Goal: Transaction & Acquisition: Download file/media

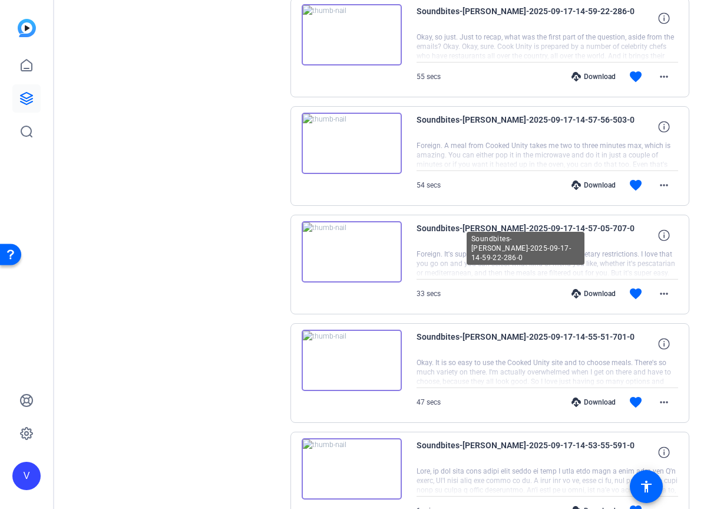
scroll to position [795, 0]
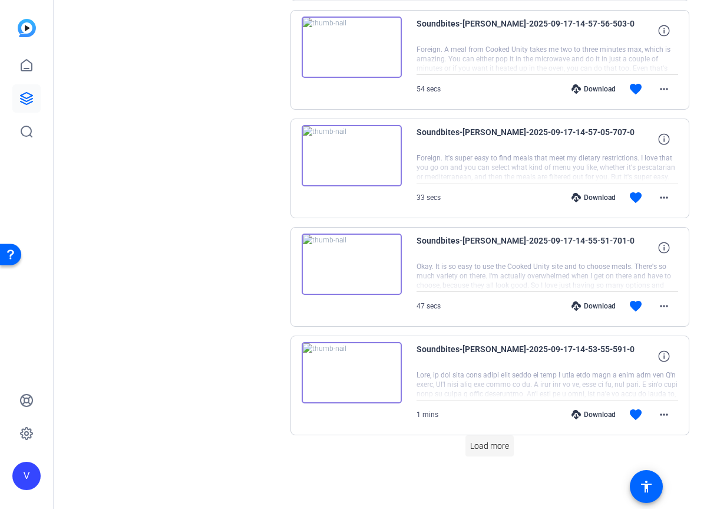
click at [473, 446] on span "Load more" at bounding box center [489, 446] width 39 height 12
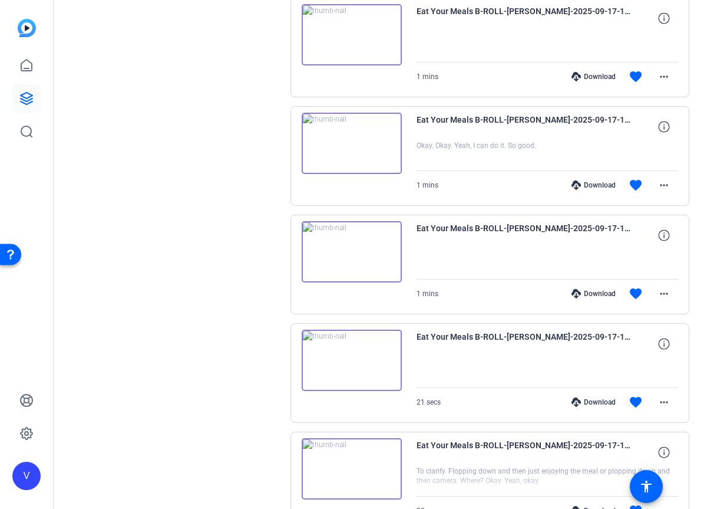
scroll to position [1880, 0]
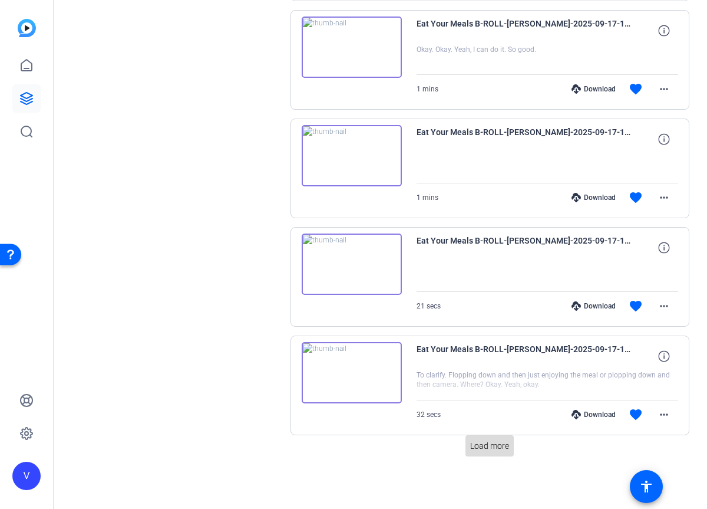
click at [479, 445] on span "Load more" at bounding box center [489, 446] width 39 height 12
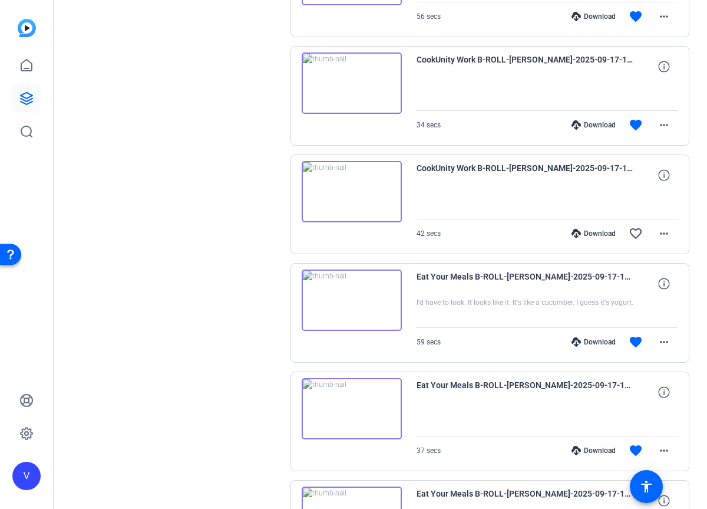
scroll to position [2964, 0]
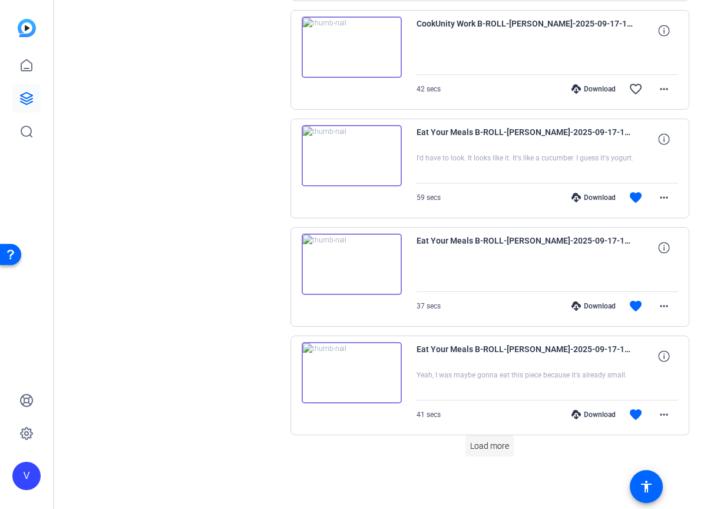
click at [505, 449] on span "Load more" at bounding box center [489, 446] width 39 height 12
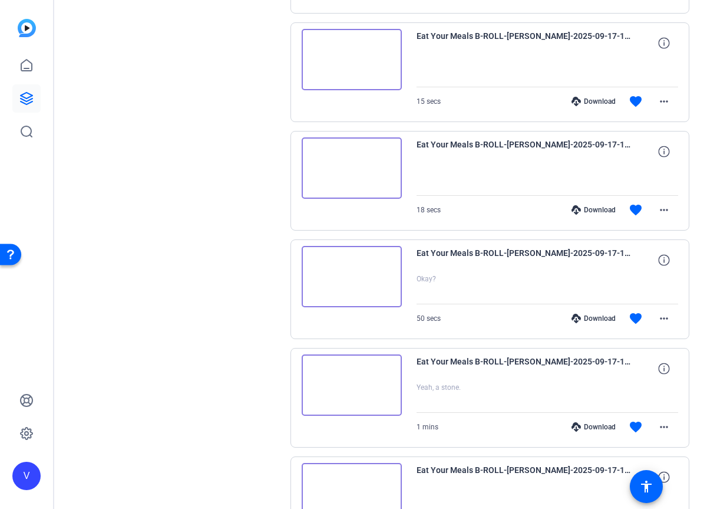
scroll to position [4049, 0]
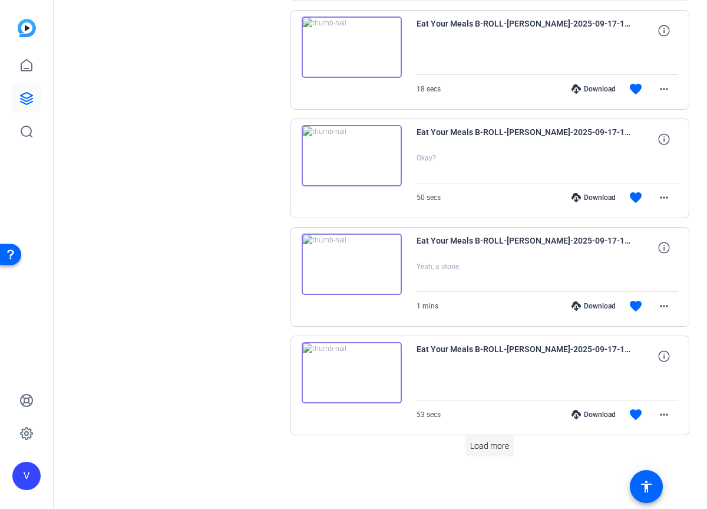
click at [487, 452] on span at bounding box center [490, 445] width 48 height 28
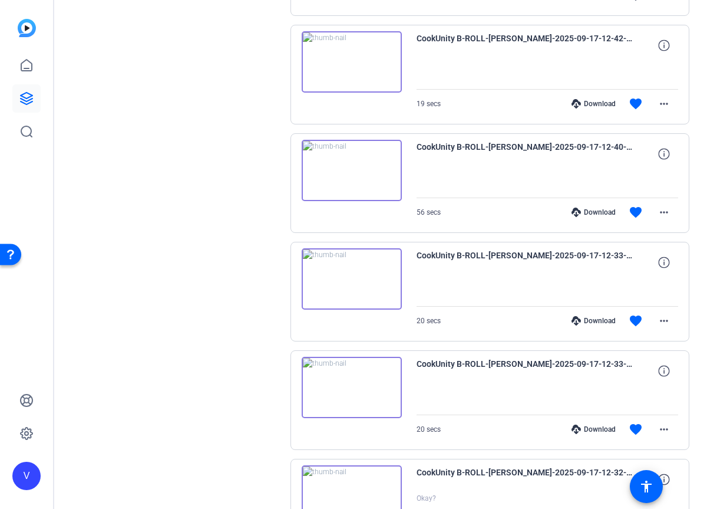
scroll to position [5133, 0]
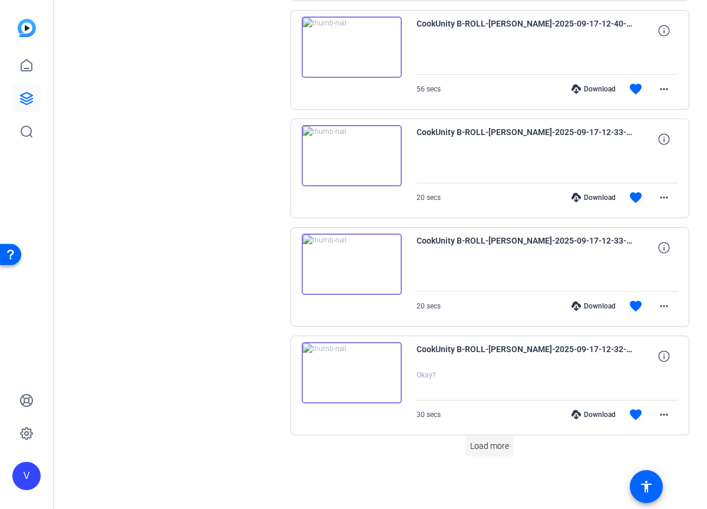
click at [487, 447] on span "Load more" at bounding box center [489, 446] width 39 height 12
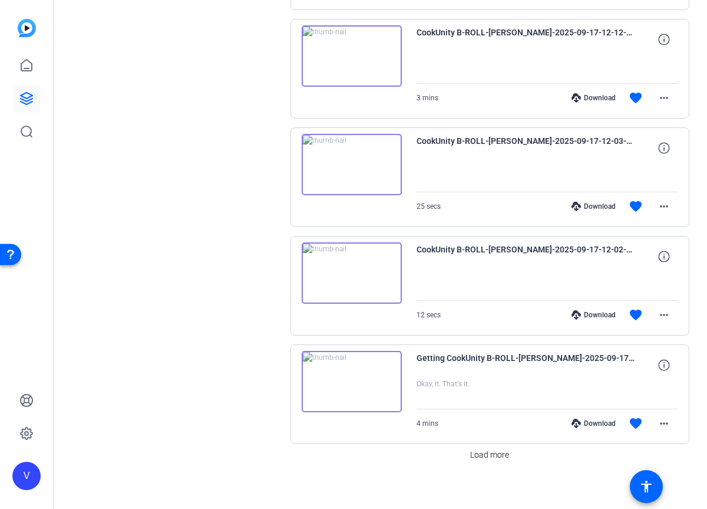
scroll to position [6218, 0]
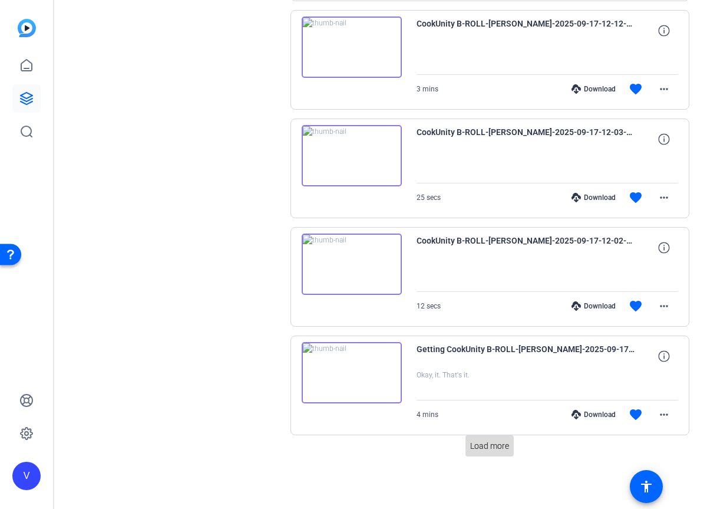
click at [486, 446] on span "Load more" at bounding box center [489, 446] width 39 height 12
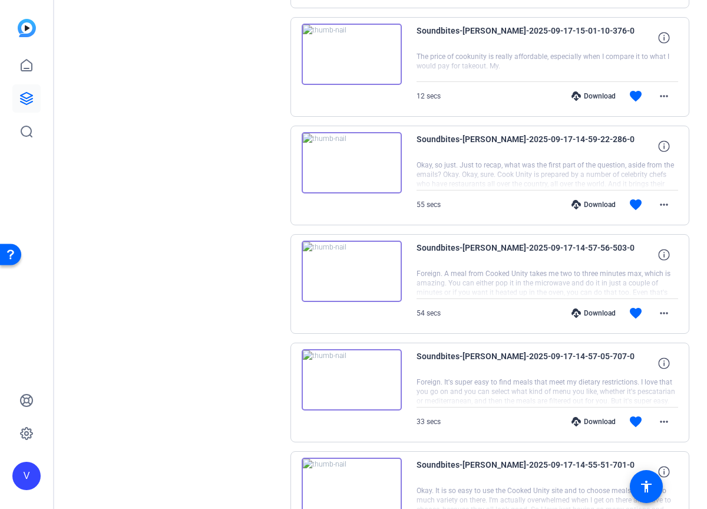
scroll to position [0, 0]
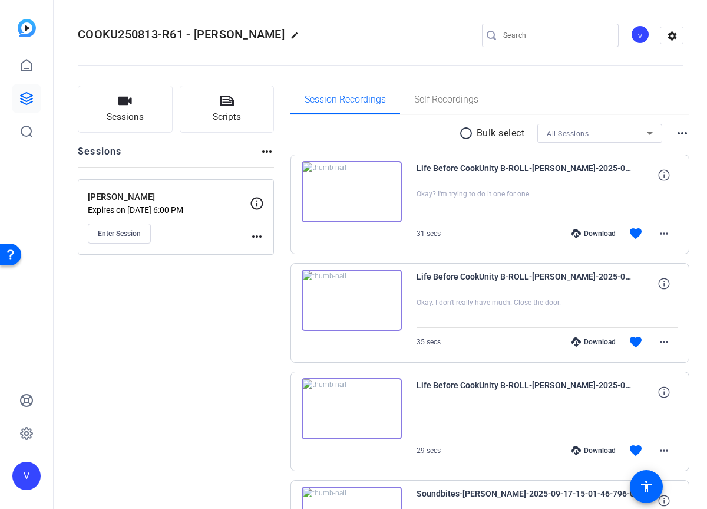
click at [459, 132] on mat-icon "radio_button_unchecked" at bounding box center [468, 133] width 18 height 14
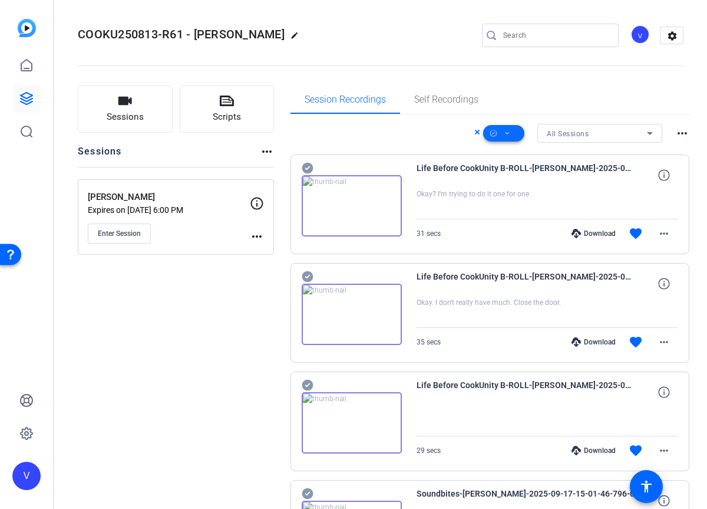
click at [511, 136] on span at bounding box center [503, 133] width 41 height 28
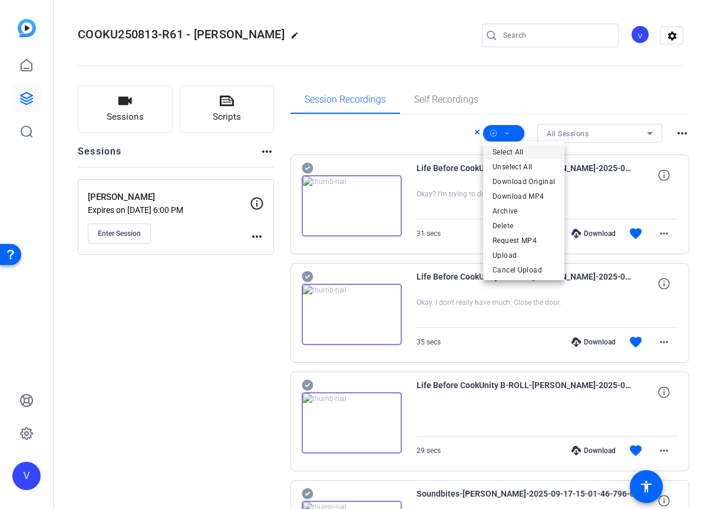
click at [513, 150] on span "Select All" at bounding box center [524, 152] width 62 height 14
click at [442, 134] on div at bounding box center [353, 254] width 707 height 509
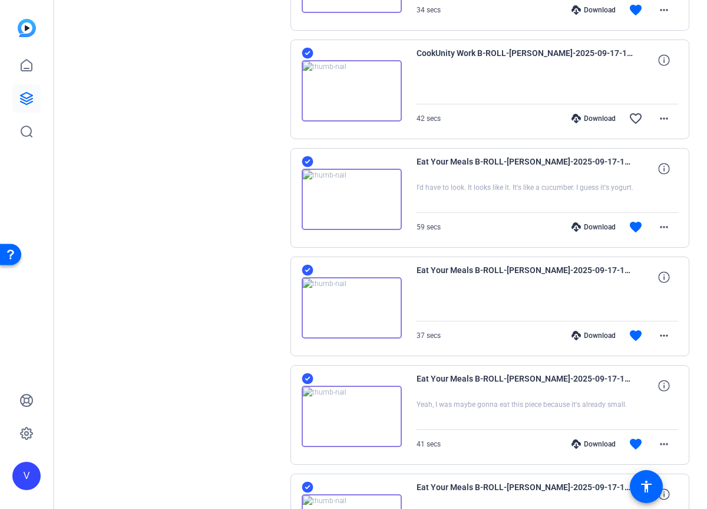
scroll to position [2939, 0]
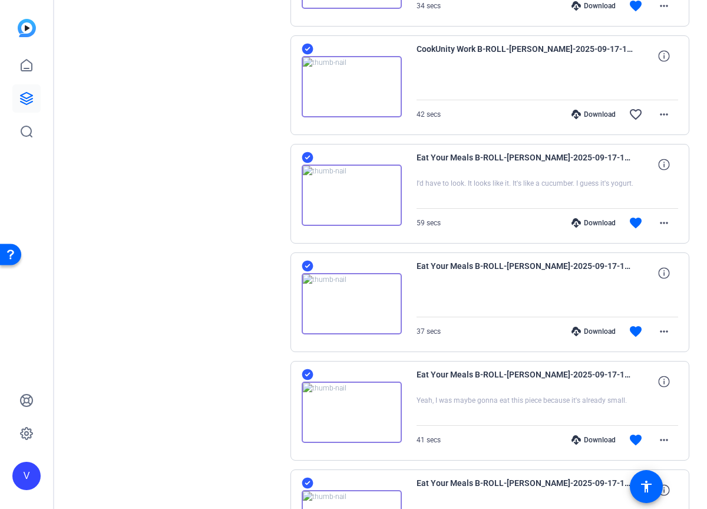
click at [307, 49] on icon at bounding box center [308, 49] width 12 height 14
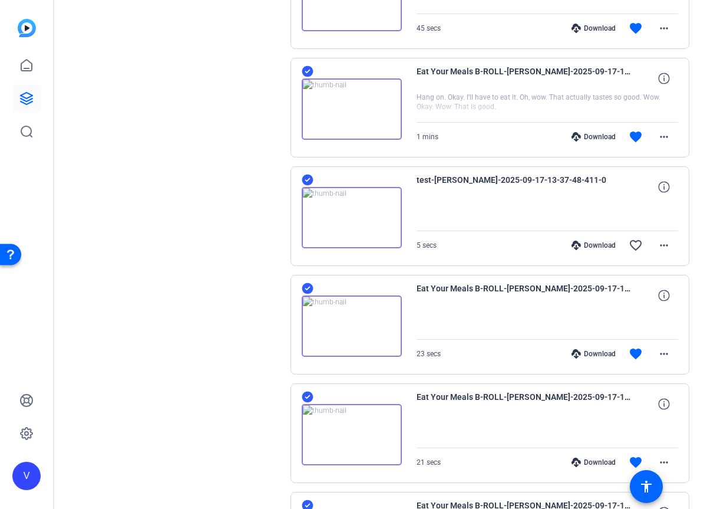
scroll to position [3463, 0]
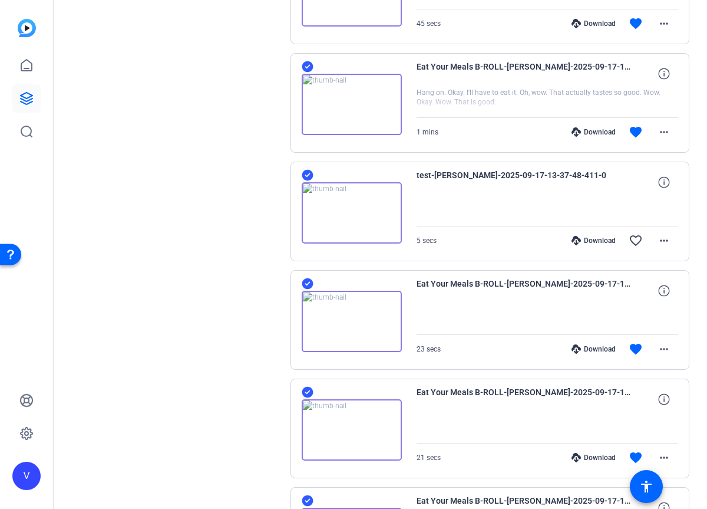
click at [307, 176] on icon at bounding box center [308, 175] width 12 height 14
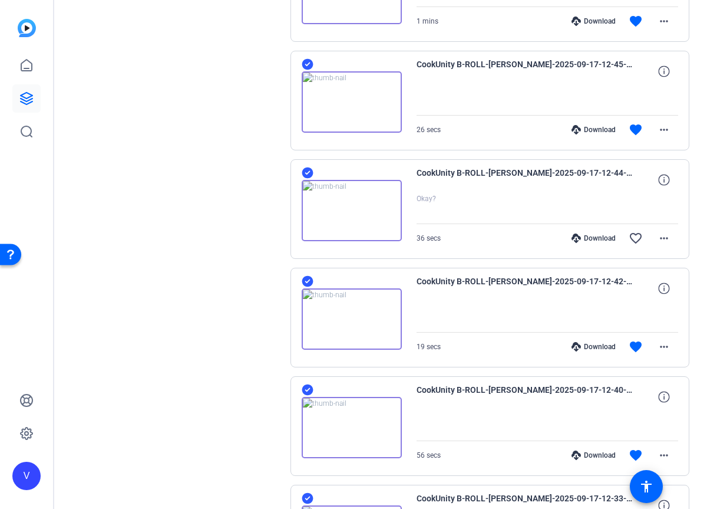
scroll to position [4793, 0]
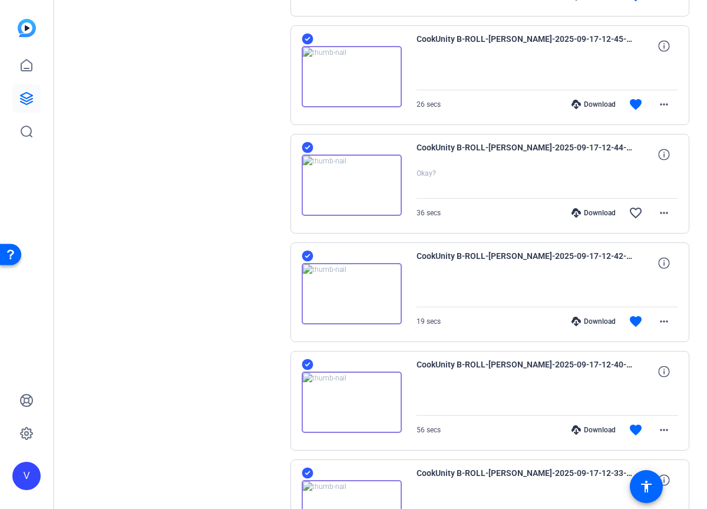
click at [308, 149] on icon at bounding box center [307, 147] width 11 height 11
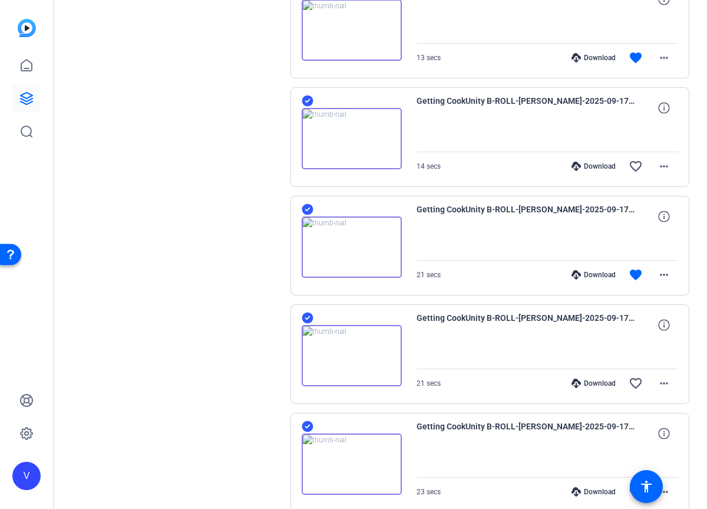
scroll to position [6684, 0]
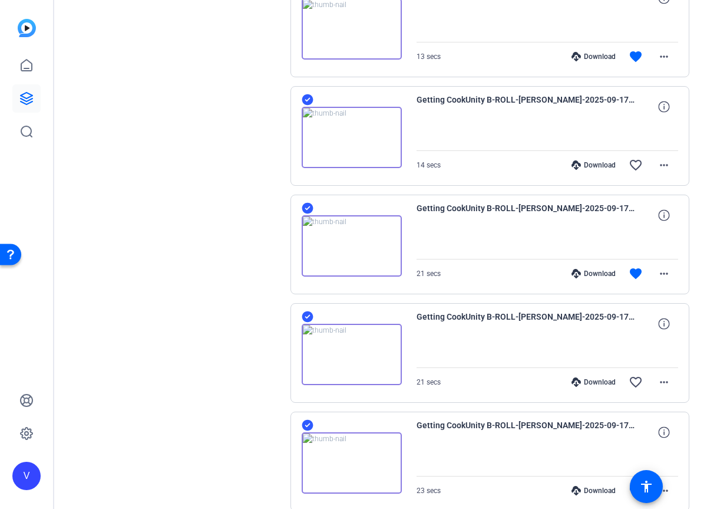
click at [308, 103] on icon at bounding box center [307, 99] width 11 height 11
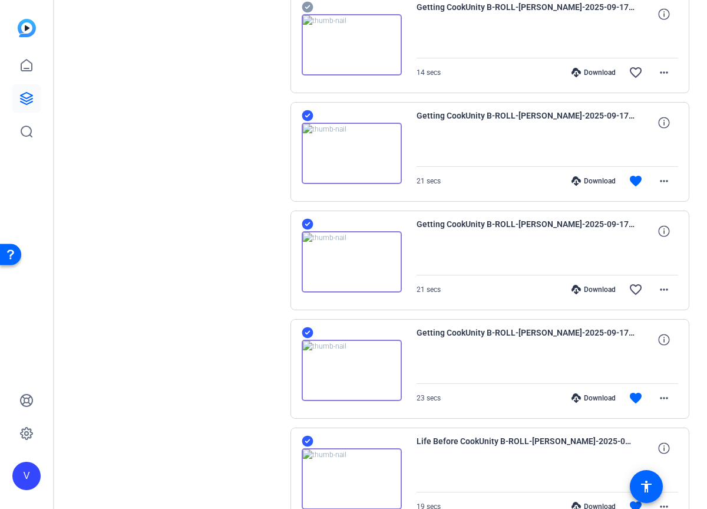
scroll to position [6791, 0]
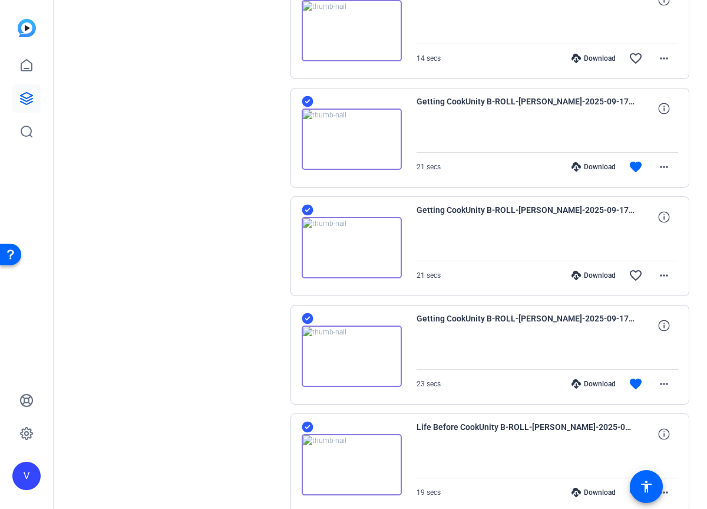
click at [305, 209] on icon at bounding box center [307, 210] width 11 height 11
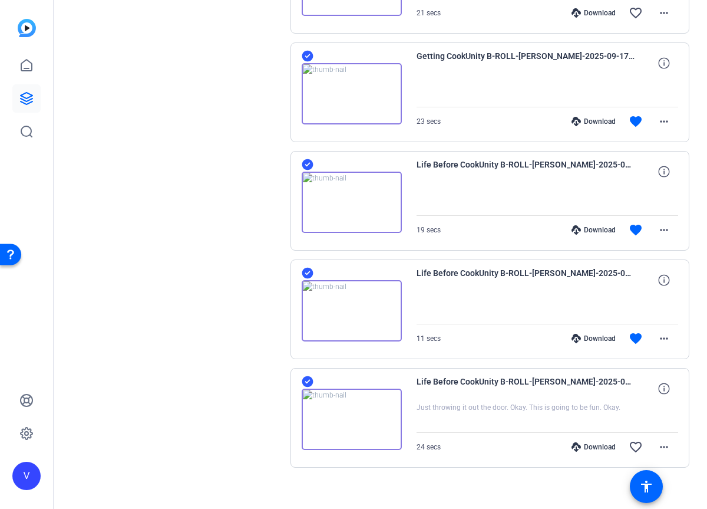
scroll to position [7064, 0]
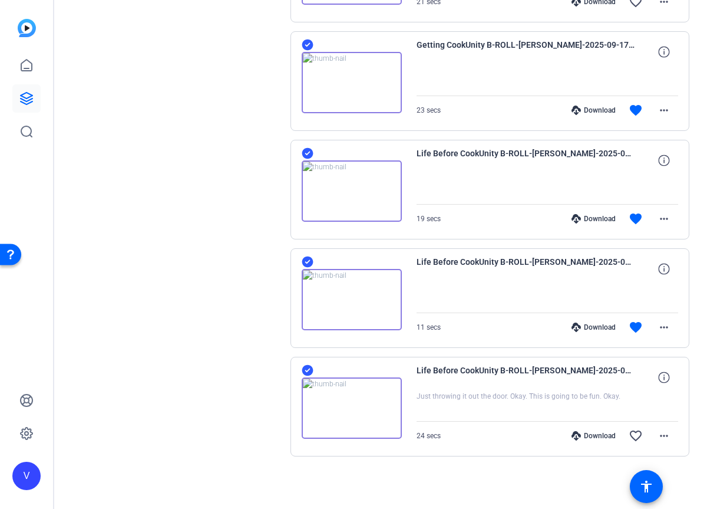
click at [307, 374] on icon at bounding box center [307, 370] width 11 height 11
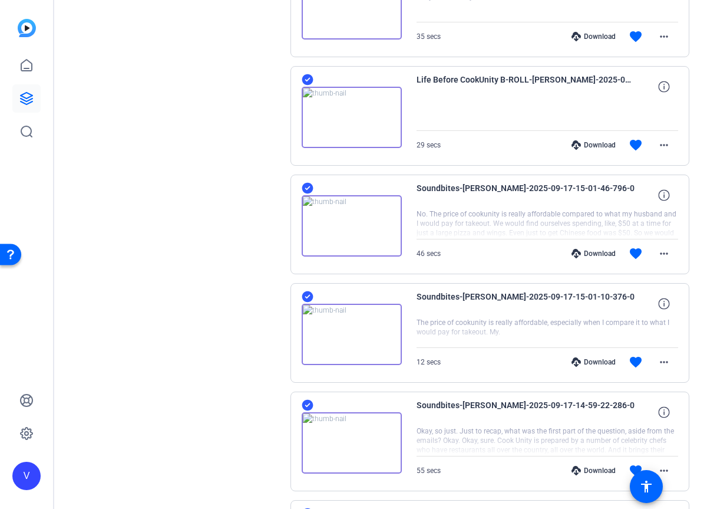
scroll to position [0, 0]
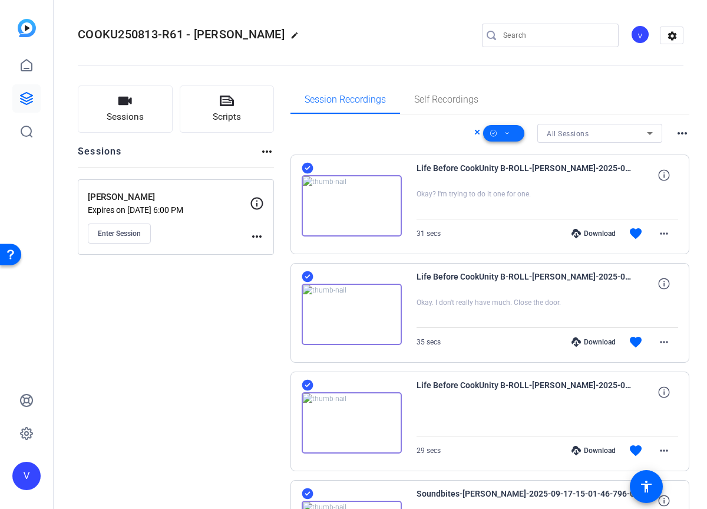
click at [509, 134] on icon at bounding box center [508, 133] width 6 height 15
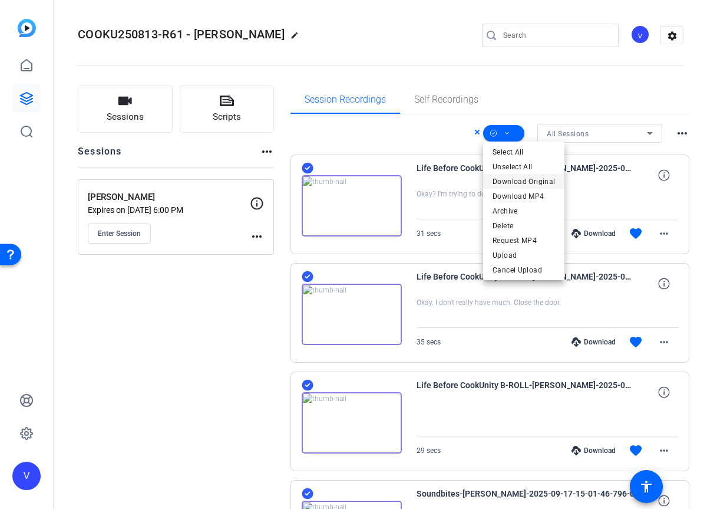
click at [521, 183] on span "Download Original" at bounding box center [524, 181] width 62 height 14
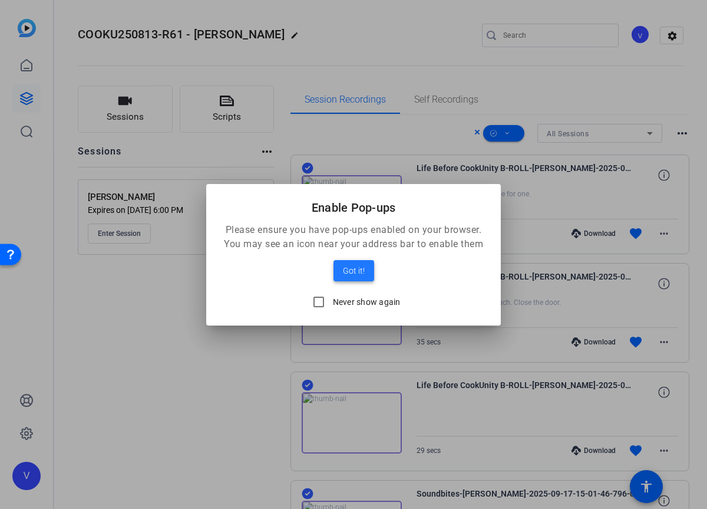
click at [359, 266] on span "Got it!" at bounding box center [354, 270] width 22 height 14
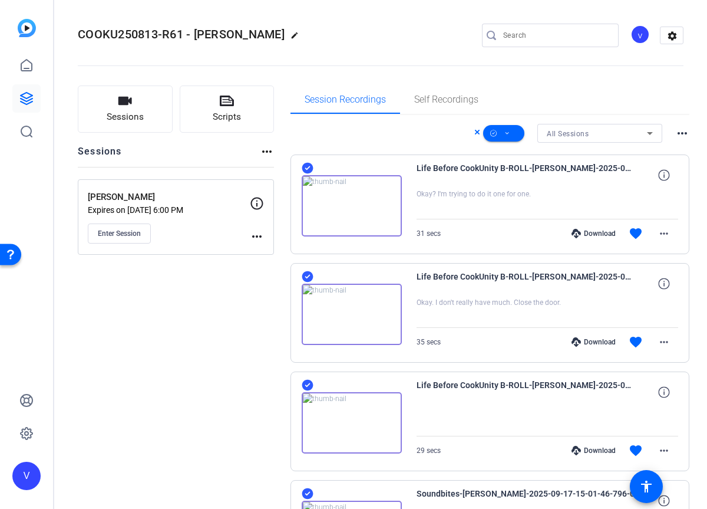
click at [204, 35] on span "COOKU250813-R61 - [PERSON_NAME]" at bounding box center [181, 34] width 207 height 14
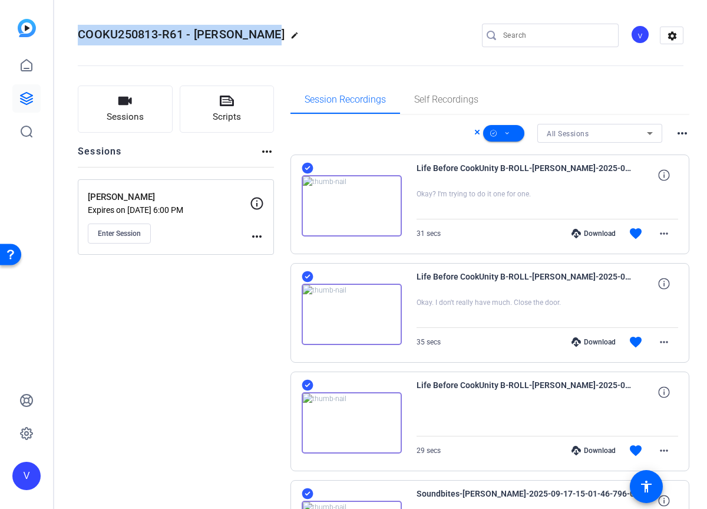
click at [204, 35] on span "COOKU250813-R61 - [PERSON_NAME]" at bounding box center [181, 34] width 207 height 14
copy span "COOKU250813-R61 - [PERSON_NAME]"
